Goal: Task Accomplishment & Management: Complete application form

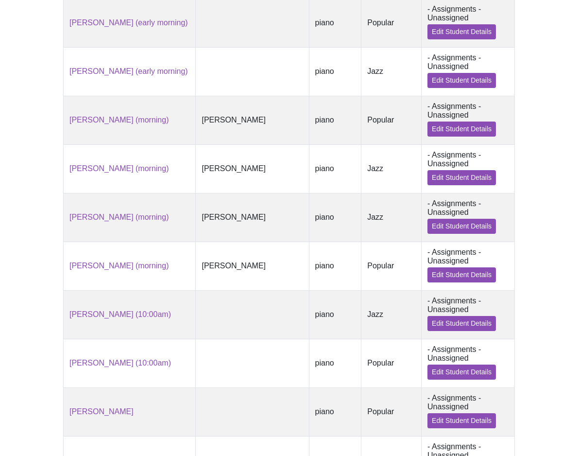
scroll to position [405, 0]
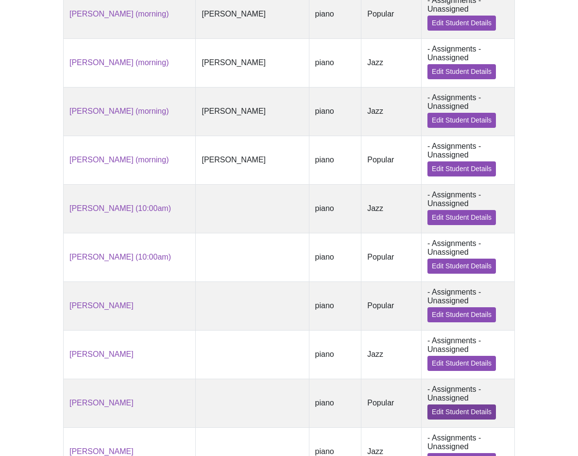
click at [450, 404] on link "Edit Student Details" at bounding box center [462, 411] width 69 height 15
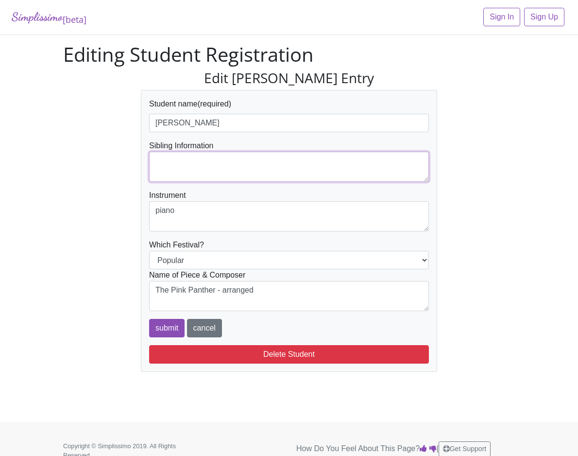
click at [192, 162] on textarea at bounding box center [289, 167] width 280 height 30
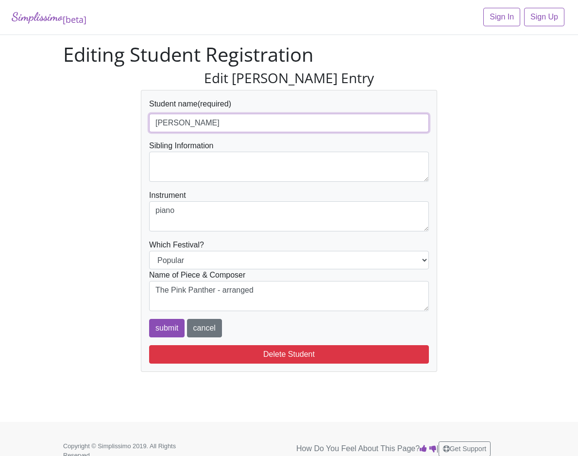
click at [228, 119] on input "Jason Lobo" at bounding box center [289, 123] width 280 height 18
type input "[PERSON_NAME] (10:00-11:30am)"
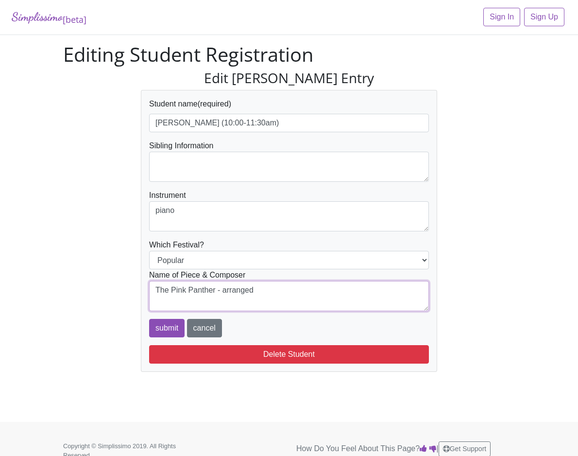
click at [260, 288] on textarea "The Pink Panther - arranged" at bounding box center [289, 296] width 280 height 30
type textarea "The Pink Panther - arranged Matz"
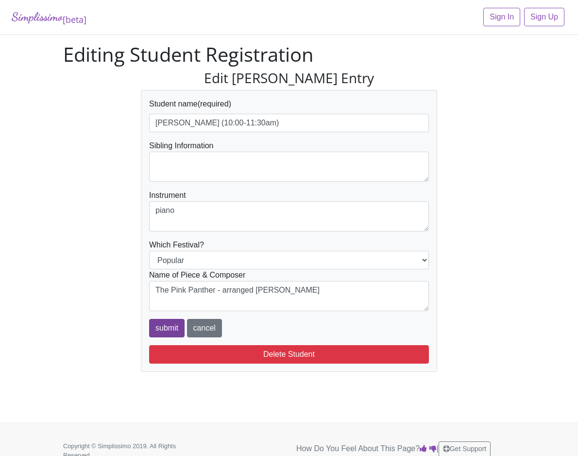
click at [169, 328] on input "submit" at bounding box center [166, 328] width 35 height 18
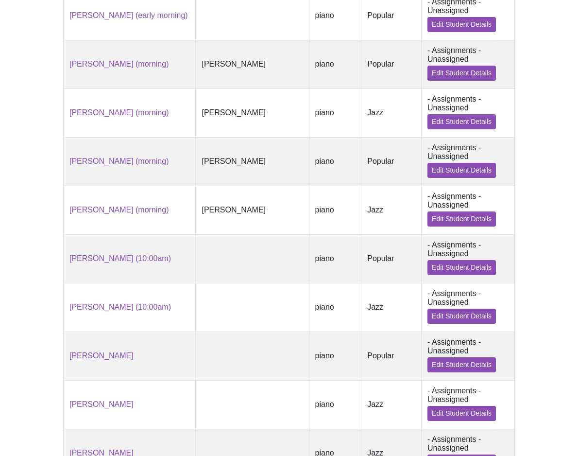
scroll to position [472, 0]
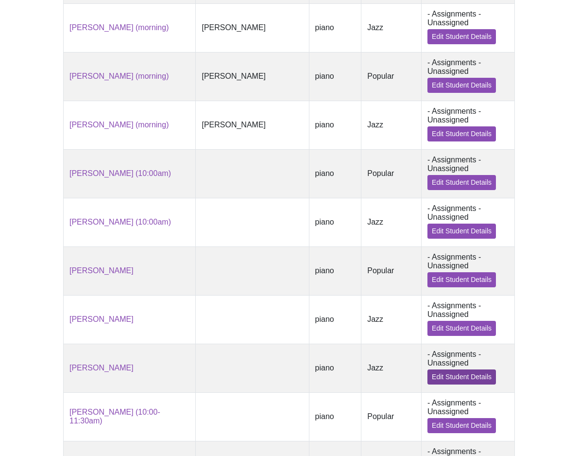
click at [448, 369] on link "Edit Student Details" at bounding box center [462, 376] width 69 height 15
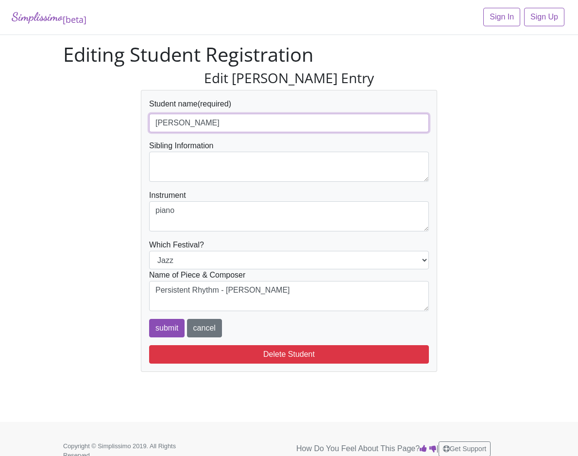
click at [263, 122] on input "[PERSON_NAME]" at bounding box center [289, 123] width 280 height 18
type input "[PERSON_NAME] (10:00-11:30am)"
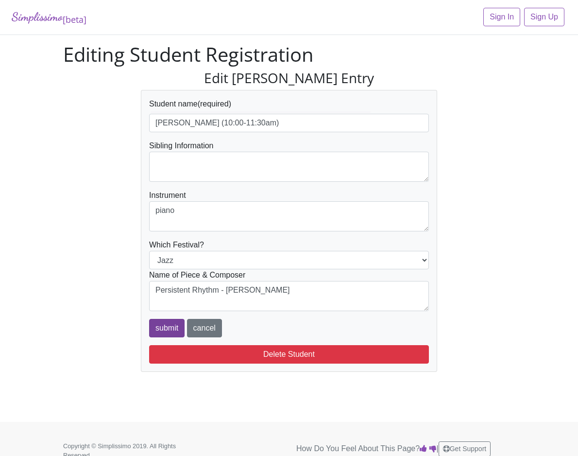
click at [165, 325] on input "submit" at bounding box center [166, 328] width 35 height 18
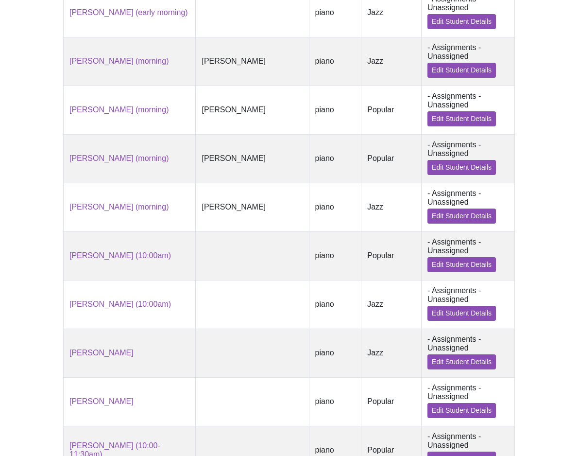
scroll to position [404, 0]
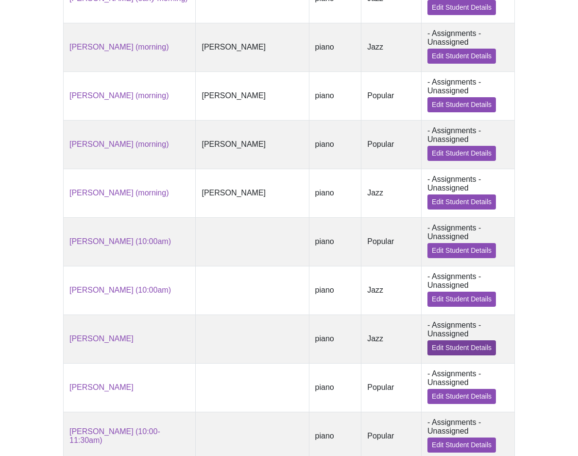
click at [441, 340] on link "Edit Student Details" at bounding box center [462, 347] width 69 height 15
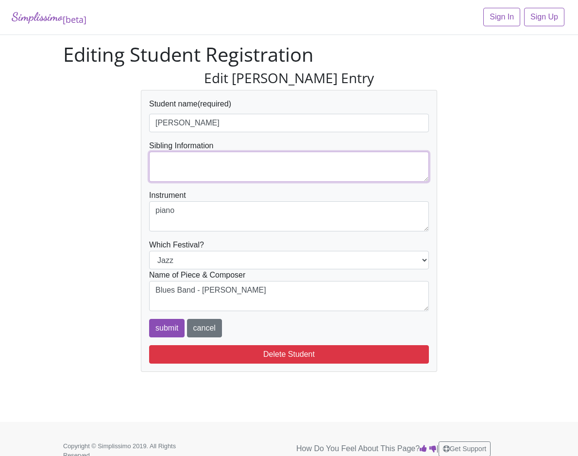
click at [250, 163] on textarea at bounding box center [289, 167] width 280 height 30
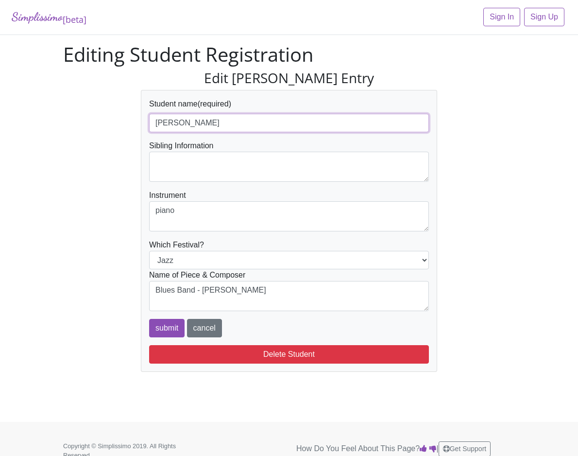
click at [253, 124] on input "[PERSON_NAME]" at bounding box center [289, 123] width 280 height 18
type input "Emma Etheredge (morning)"
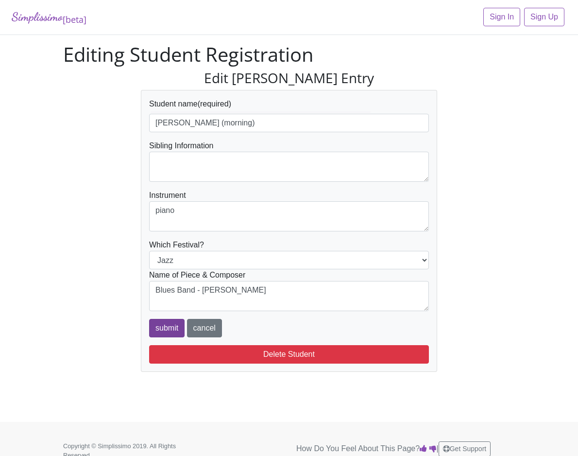
click at [171, 327] on input "submit" at bounding box center [166, 328] width 35 height 18
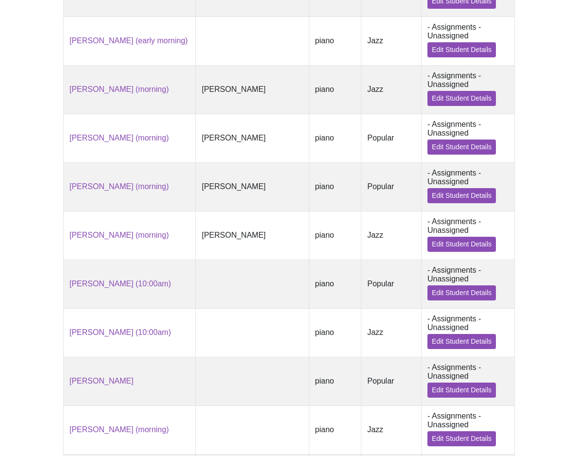
scroll to position [364, 0]
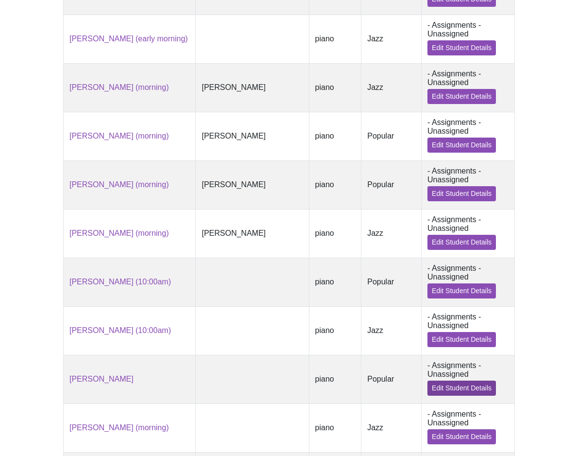
click at [438, 381] on link "Edit Student Details" at bounding box center [462, 388] width 69 height 15
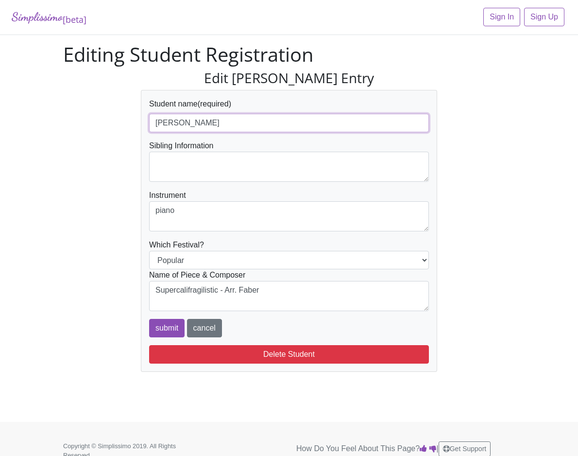
click at [253, 117] on input "[PERSON_NAME]" at bounding box center [289, 123] width 280 height 18
click at [250, 122] on input "Emma Etheredge" at bounding box center [289, 123] width 280 height 18
type input "[PERSON_NAME] (morning)"
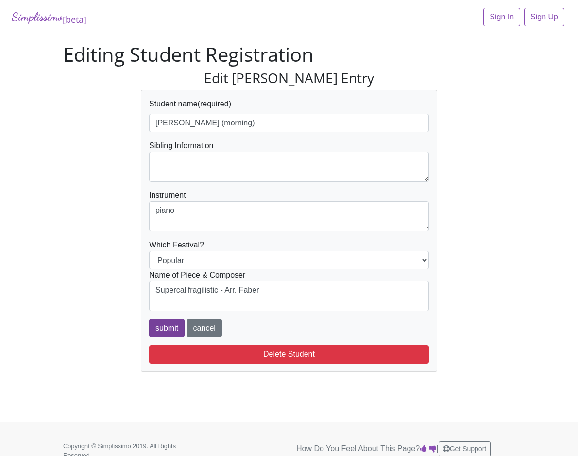
click at [166, 326] on input "submit" at bounding box center [166, 328] width 35 height 18
